Goal: Information Seeking & Learning: Learn about a topic

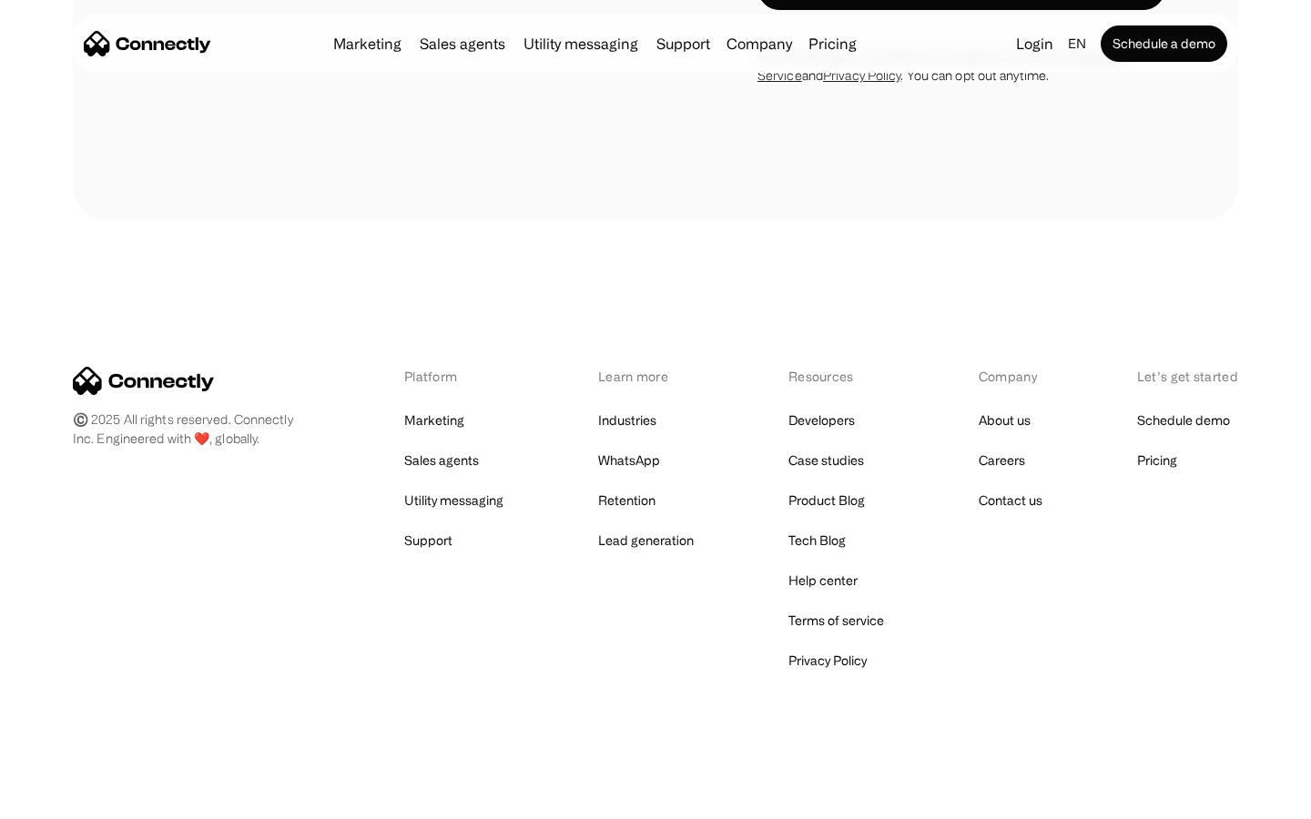
scroll to position [6478, 0]
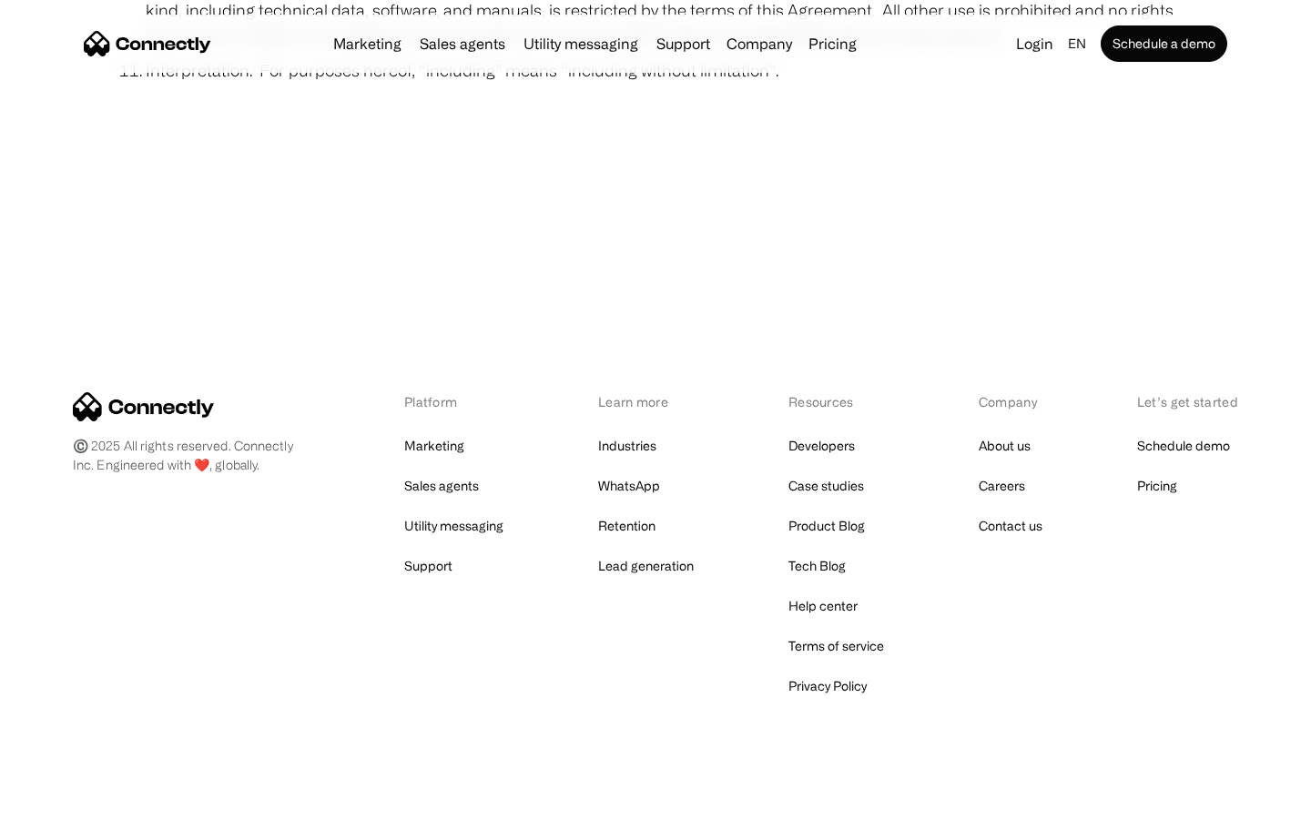
scroll to position [6688, 0]
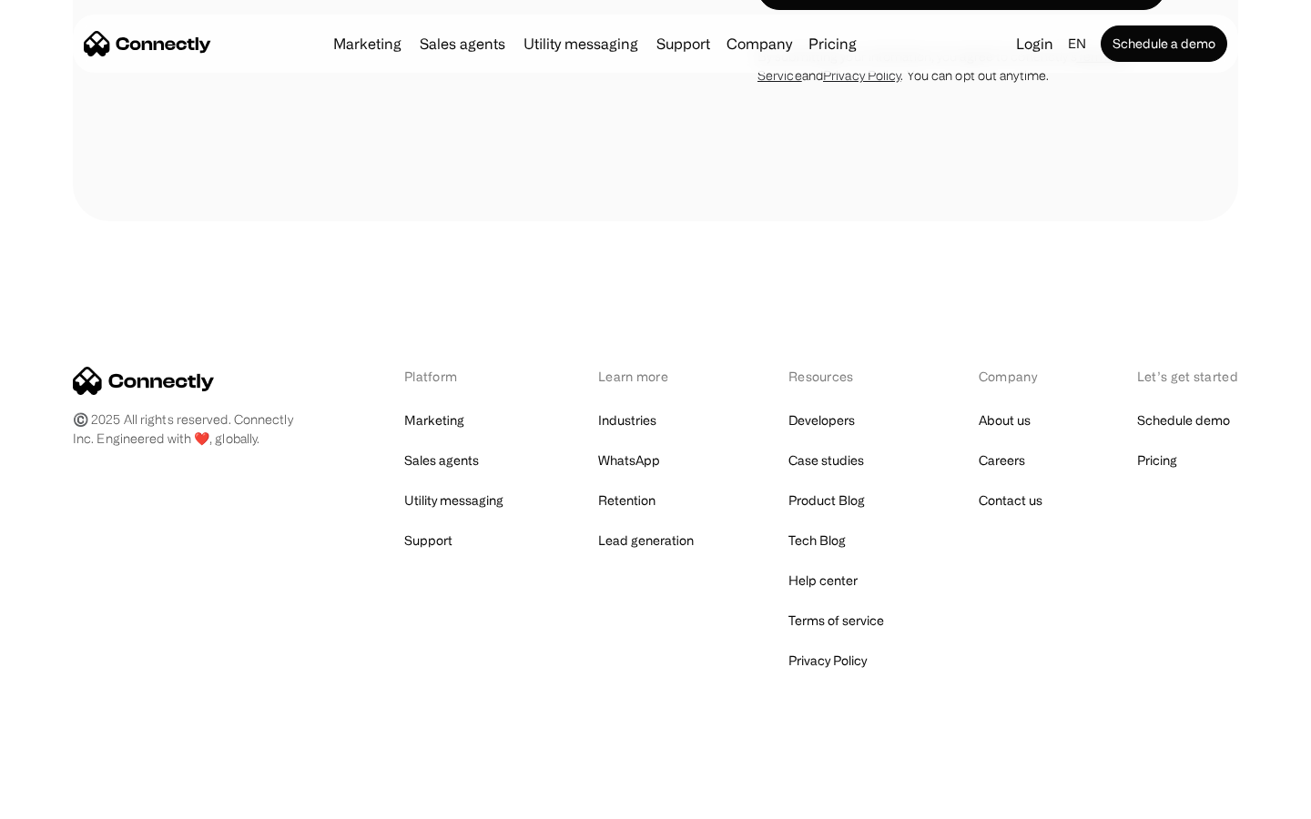
scroll to position [3444, 0]
